Goal: Information Seeking & Learning: Learn about a topic

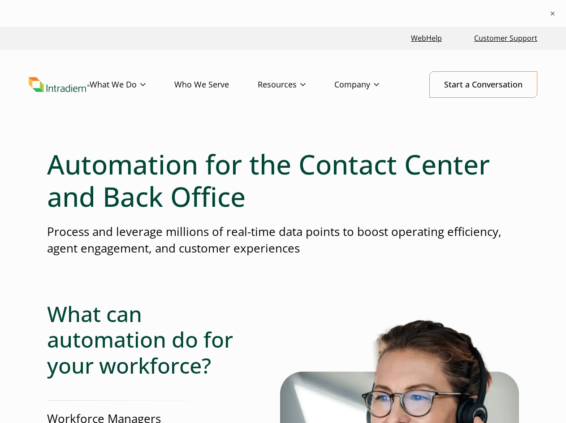
click at [283, 224] on p "Process and leverage millions of real-time data points to boost operating effic…" at bounding box center [283, 240] width 472 height 34
click at [552, 13] on button "×" at bounding box center [552, 13] width 9 height 9
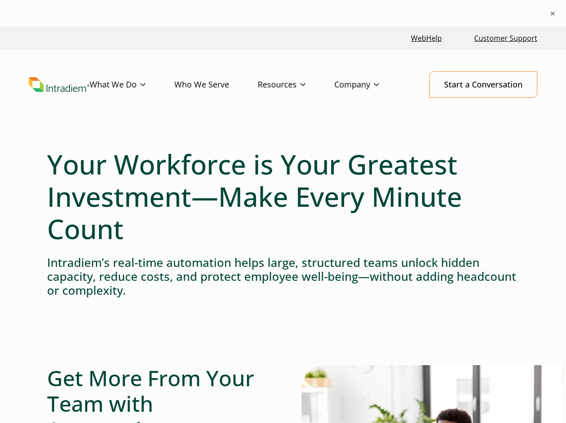
click at [283, 224] on h1 "Your Workforce is Your Greatest Investment—Make Every Minute Count" at bounding box center [283, 196] width 472 height 97
click at [552, 13] on button "×" at bounding box center [552, 13] width 9 height 9
